Goal: Task Accomplishment & Management: Use online tool/utility

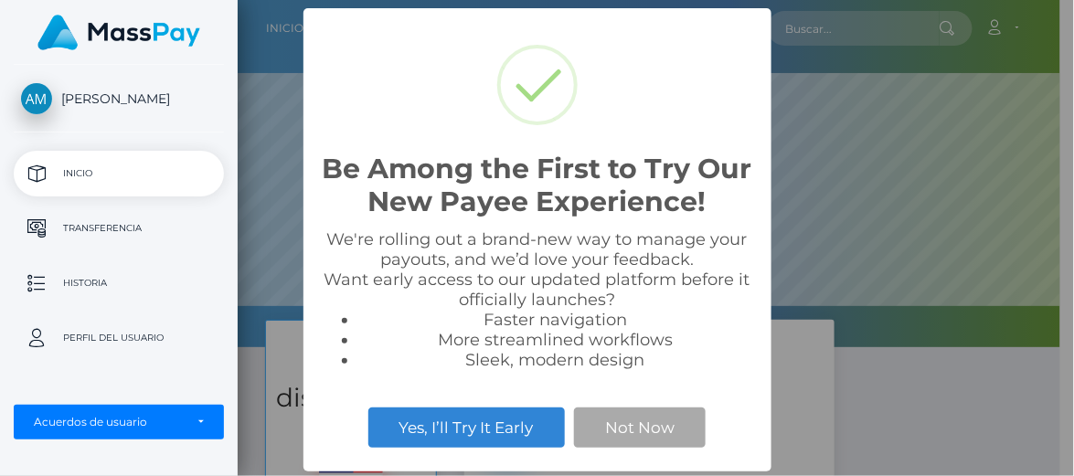
scroll to position [347, 823]
click at [860, 109] on div "Be Among the First to Try Our New Payee Experience! × We're rolling out a brand…" at bounding box center [537, 238] width 1074 height 476
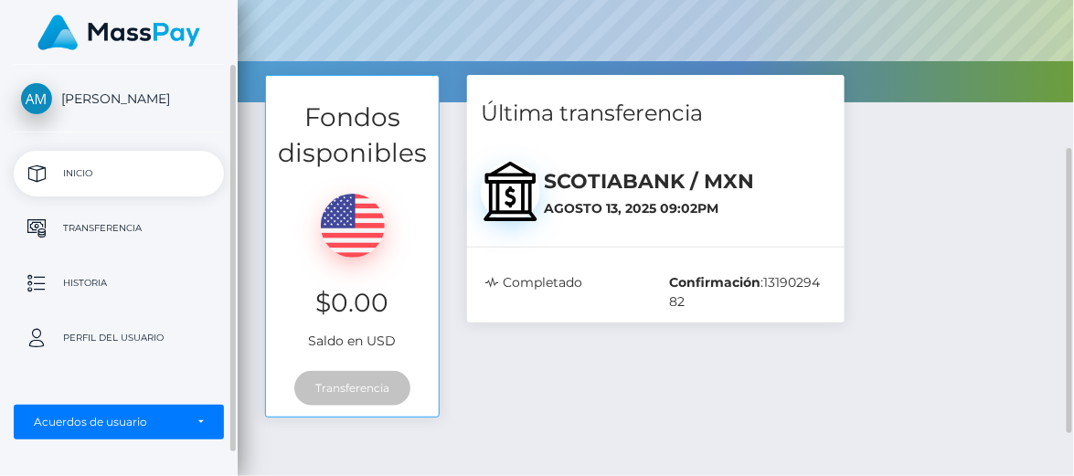
scroll to position [247, 0]
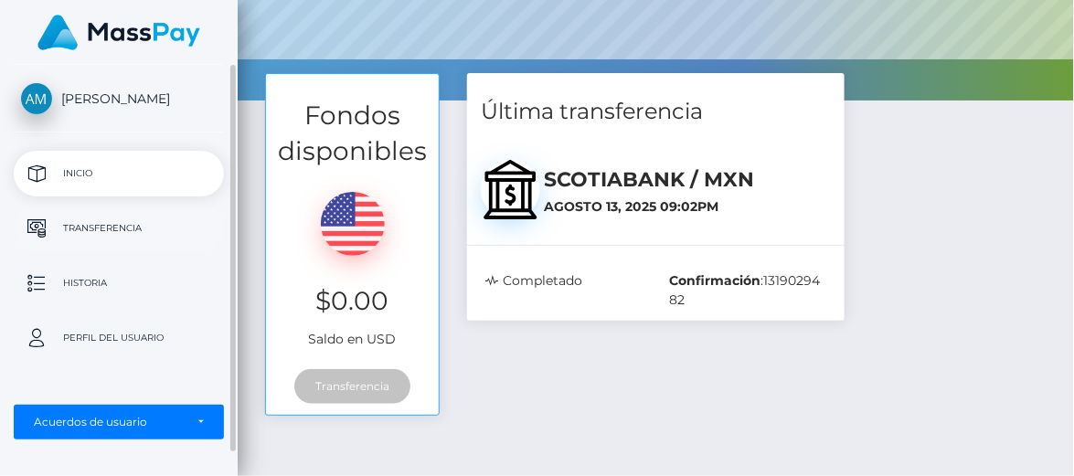
click at [147, 224] on p "Transferencia" at bounding box center [119, 228] width 196 height 27
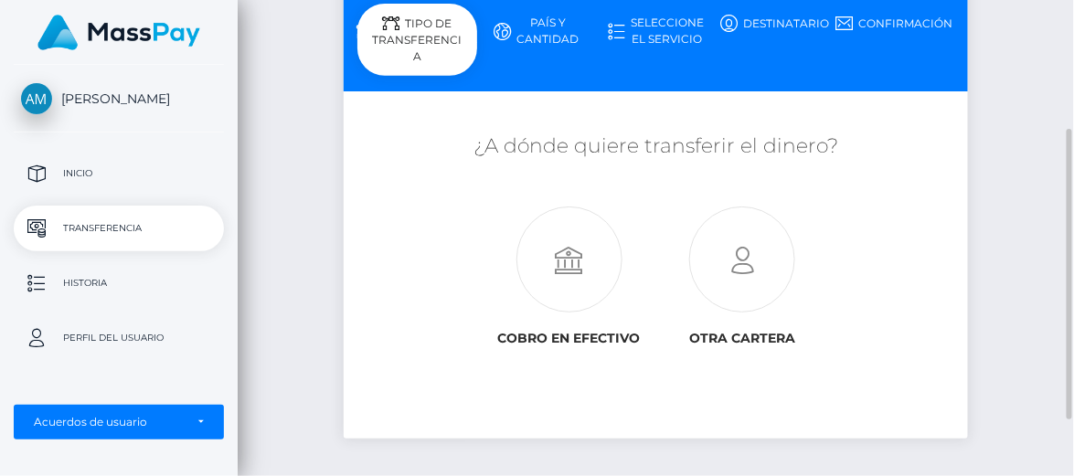
scroll to position [210, 0]
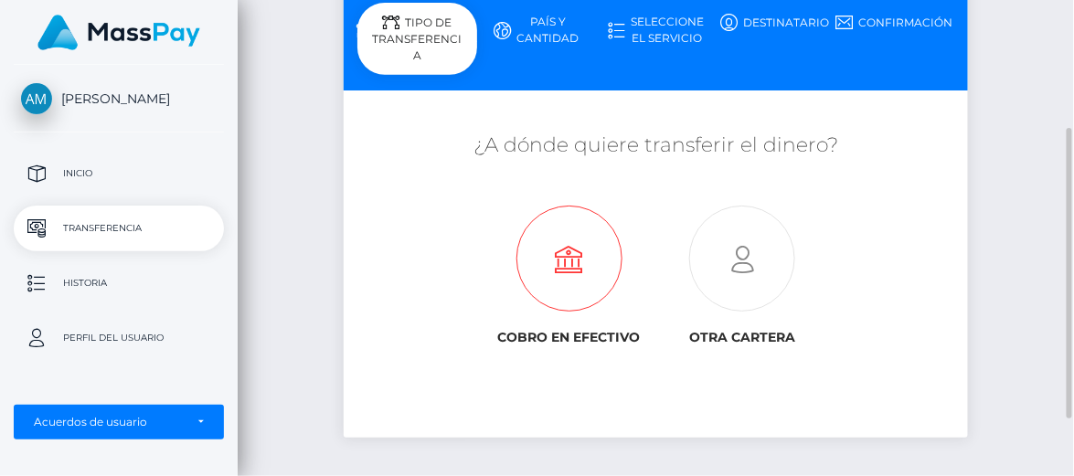
click at [579, 292] on icon at bounding box center [570, 260] width 174 height 106
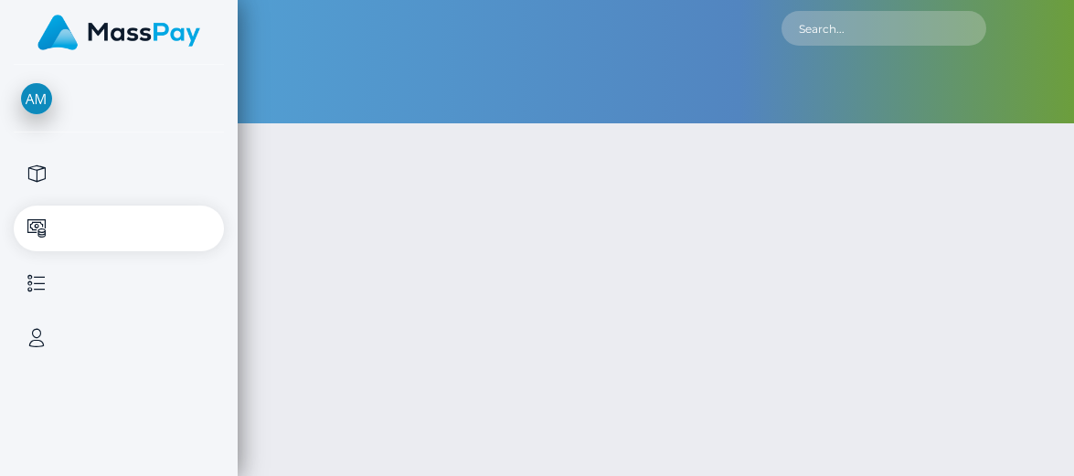
type input "NaN"
select select
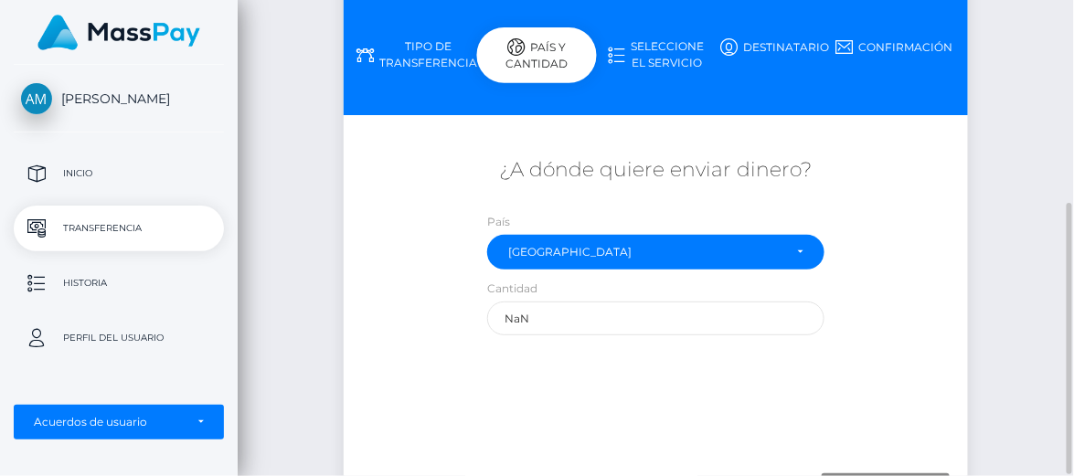
scroll to position [270, 0]
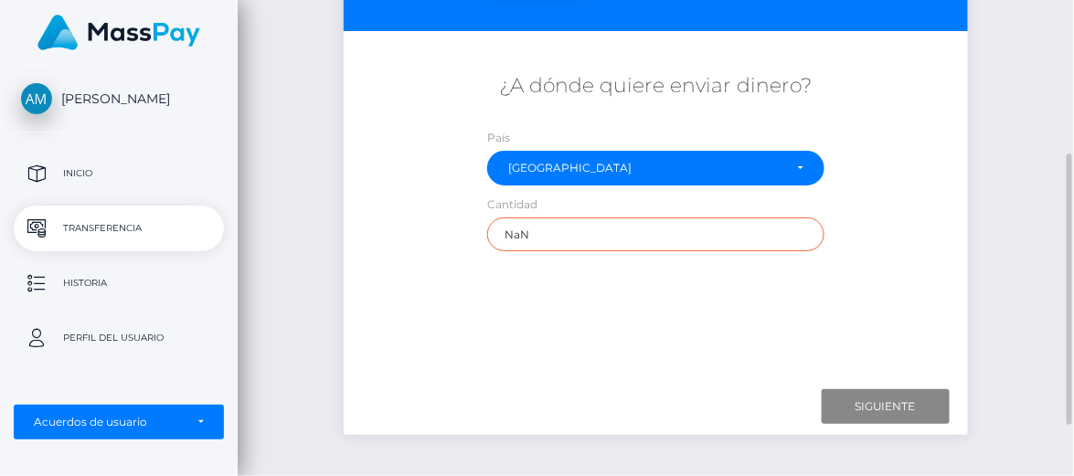
click at [535, 235] on input "NaN" at bounding box center [655, 235] width 336 height 34
type input "N"
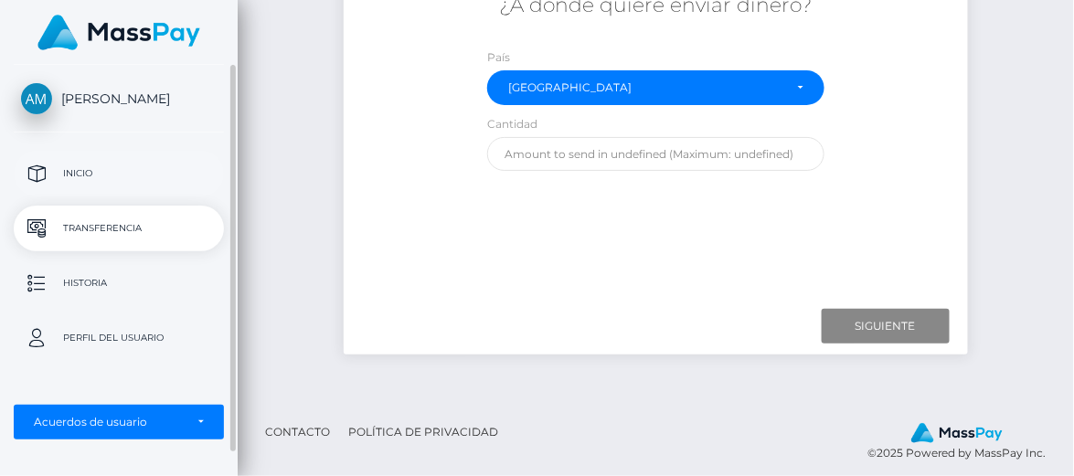
click at [114, 176] on p "Inicio" at bounding box center [119, 173] width 196 height 27
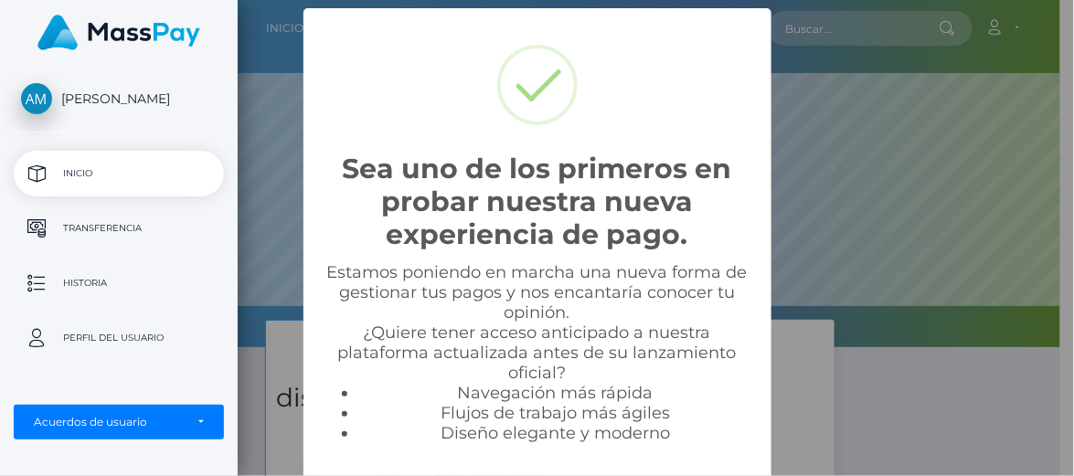
scroll to position [347, 823]
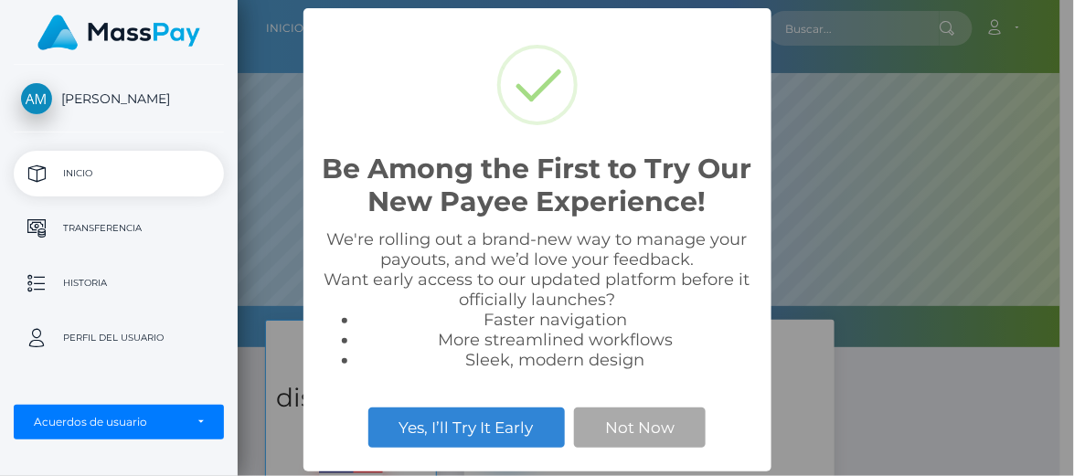
scroll to position [347, 823]
click at [635, 425] on button "Not Now" at bounding box center [640, 428] width 132 height 40
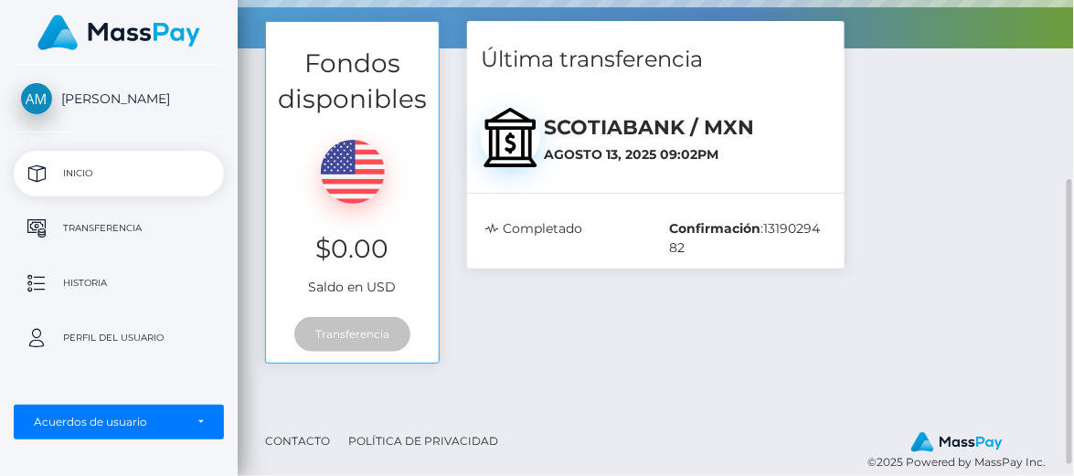
scroll to position [319, 0]
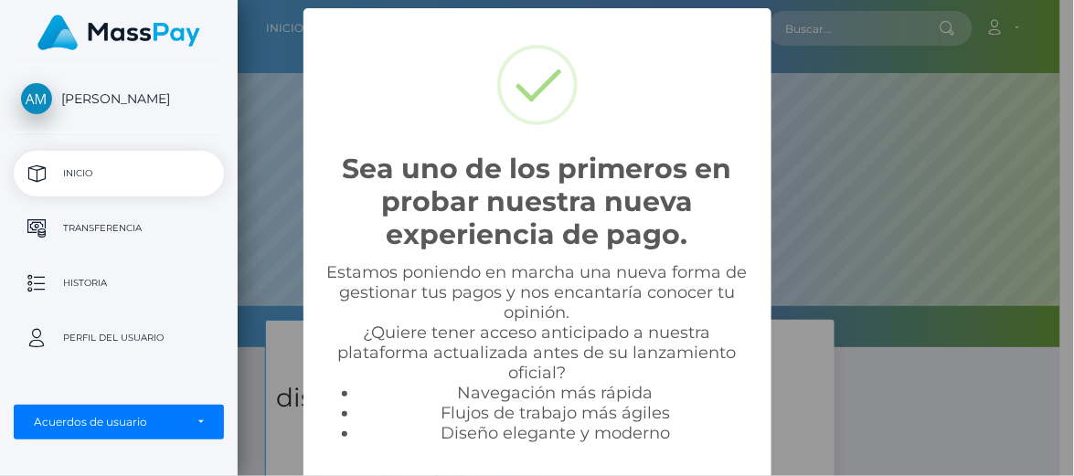
scroll to position [347, 823]
click at [853, 117] on div "Sea uno de los primeros en probar nuestra nueva experiencia de pago. × Estamos …" at bounding box center [537, 238] width 1074 height 476
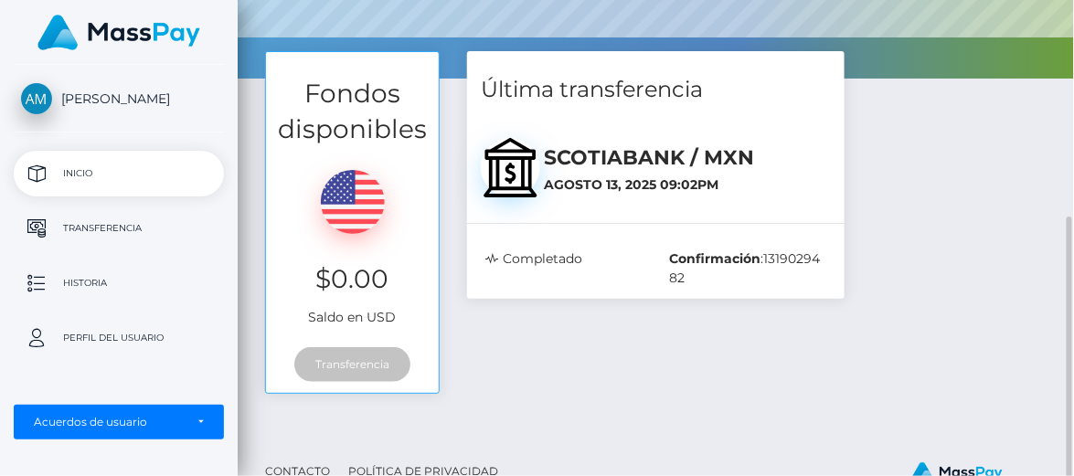
scroll to position [319, 0]
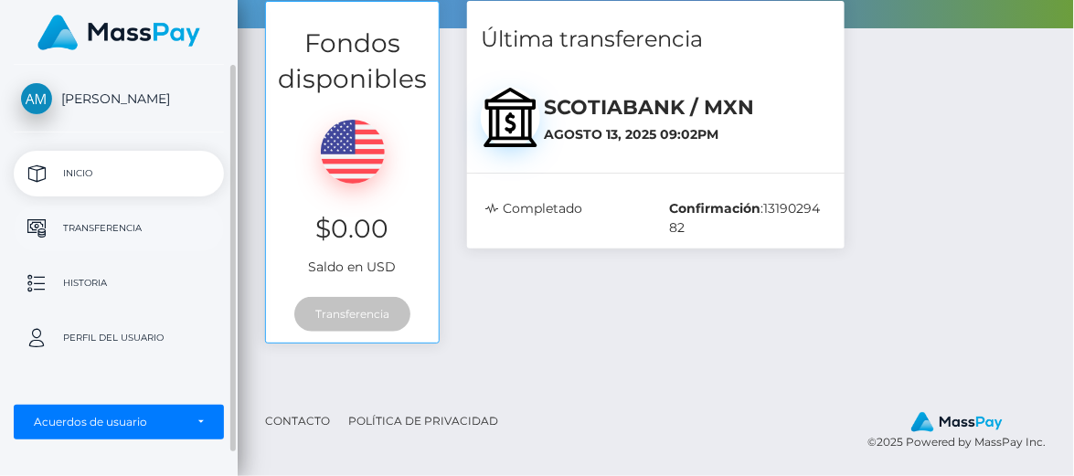
click at [126, 236] on p "Transferencia" at bounding box center [119, 228] width 196 height 27
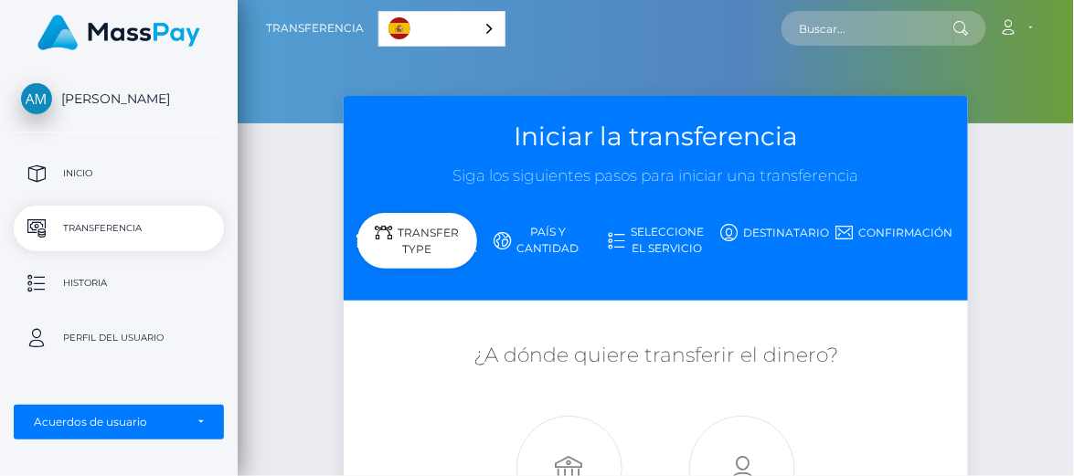
click at [485, 28] on div "Español" at bounding box center [441, 29] width 127 height 36
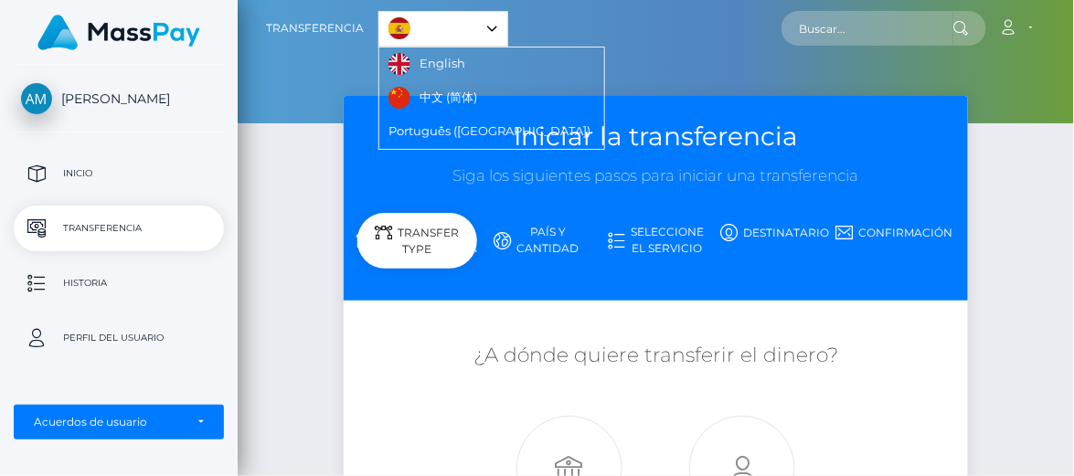
click at [585, 36] on div "Cuenta Editar perfil Cerrar la sesión" at bounding box center [776, 28] width 537 height 38
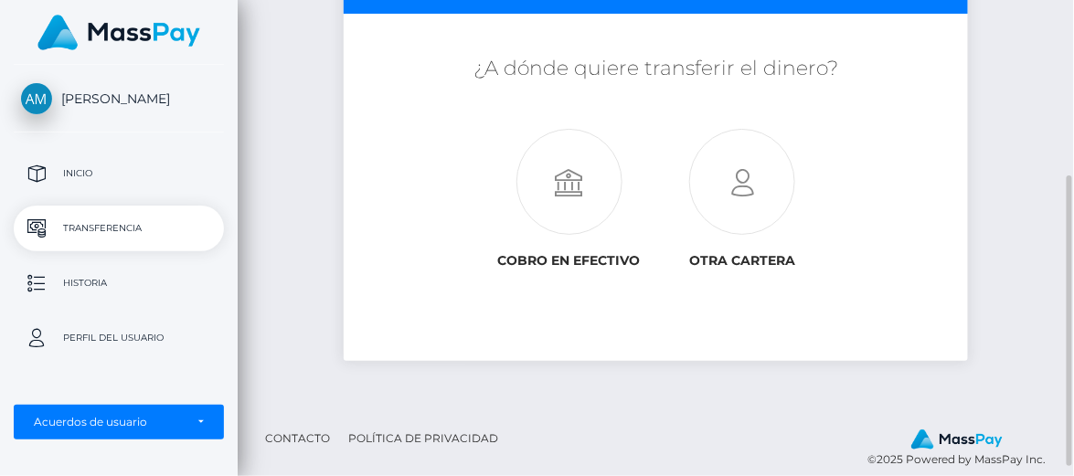
scroll to position [304, 0]
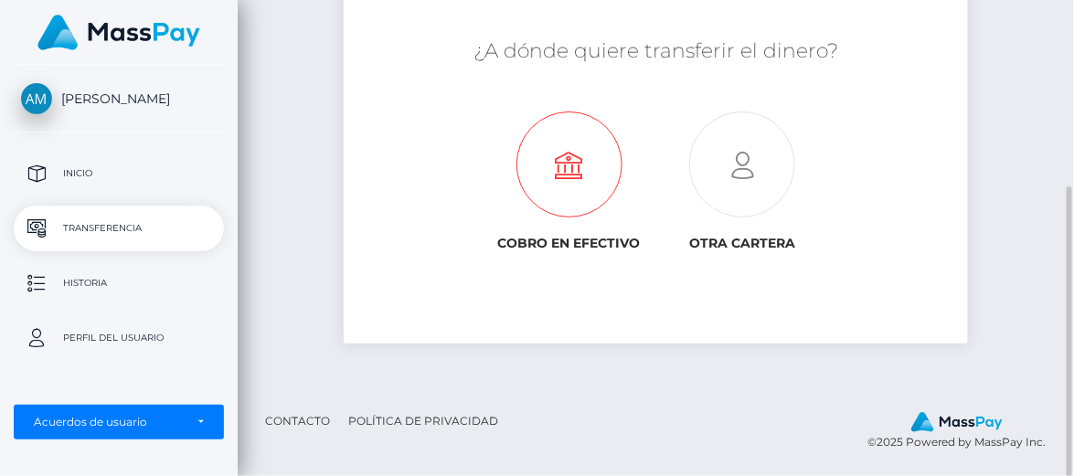
click at [570, 175] on icon at bounding box center [570, 165] width 174 height 106
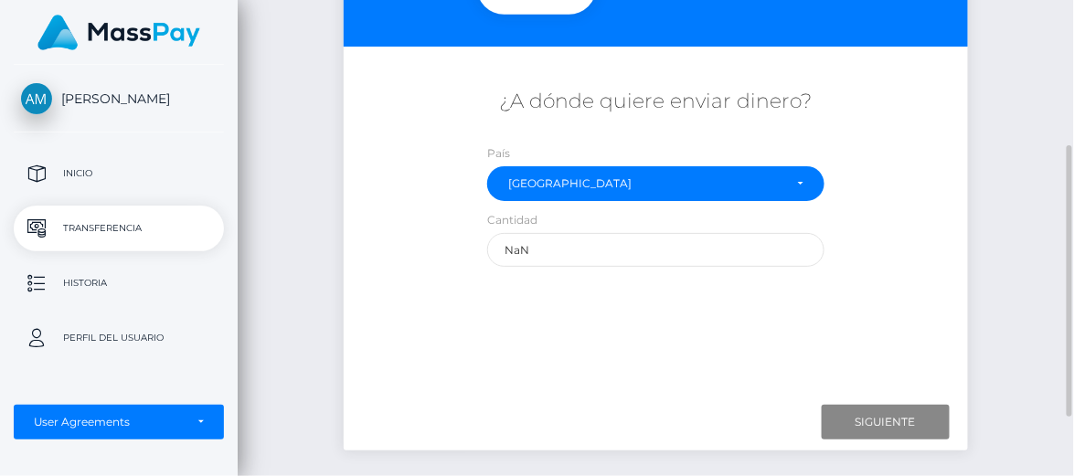
scroll to position [255, 0]
